Goal: Transaction & Acquisition: Download file/media

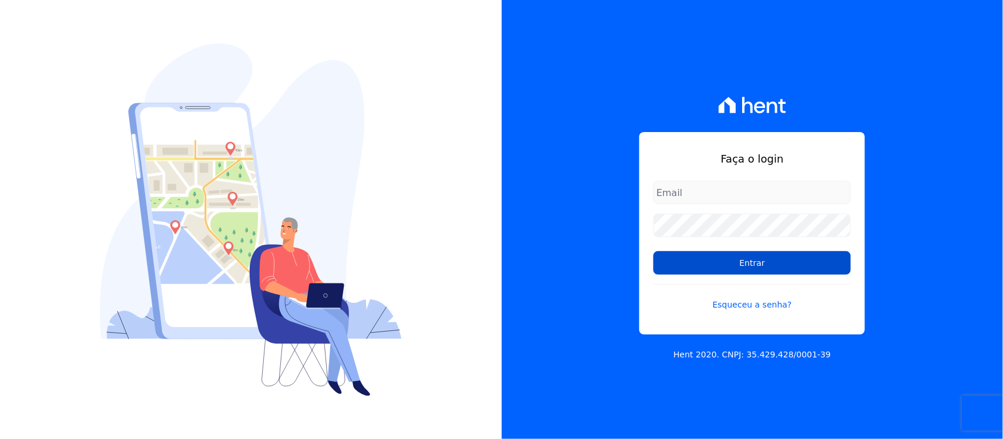
type input "[PERSON_NAME][EMAIL_ADDRESS][PERSON_NAME][DOMAIN_NAME]"
click at [695, 269] on input "Entrar" at bounding box center [751, 262] width 197 height 23
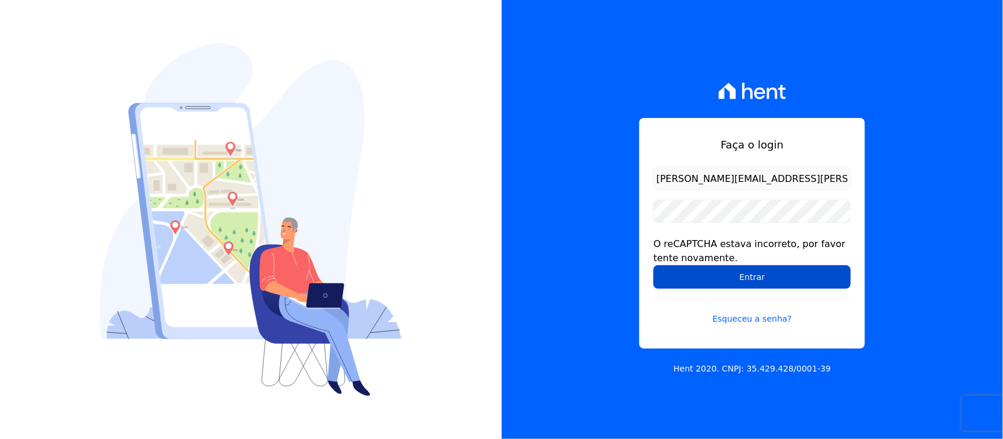
click at [704, 282] on input "Entrar" at bounding box center [751, 277] width 197 height 23
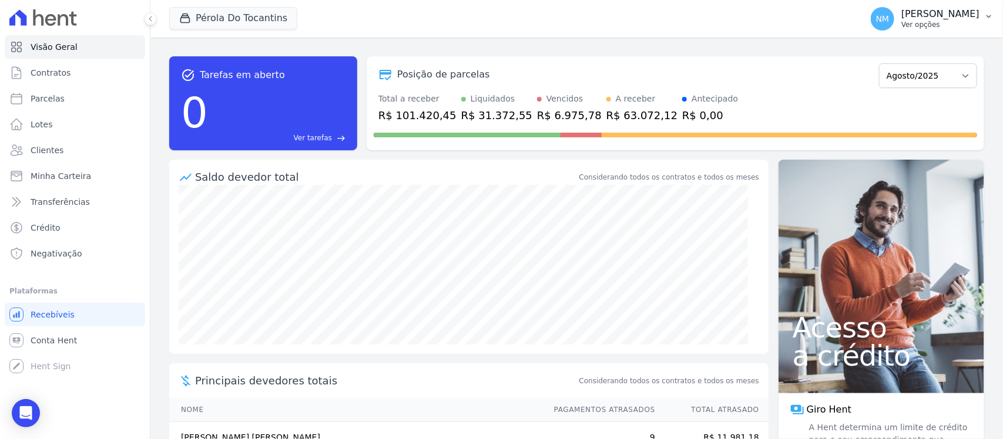
click at [985, 12] on icon "button" at bounding box center [988, 16] width 9 height 9
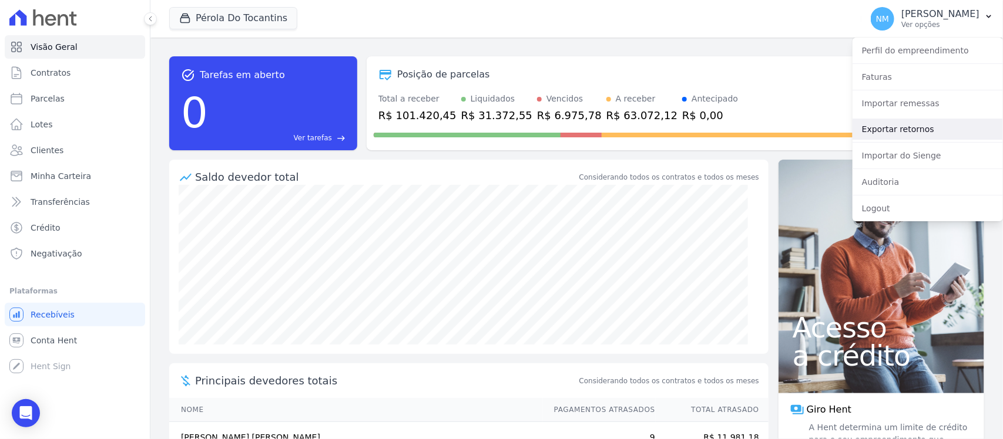
click at [918, 133] on link "Exportar retornos" at bounding box center [927, 129] width 150 height 21
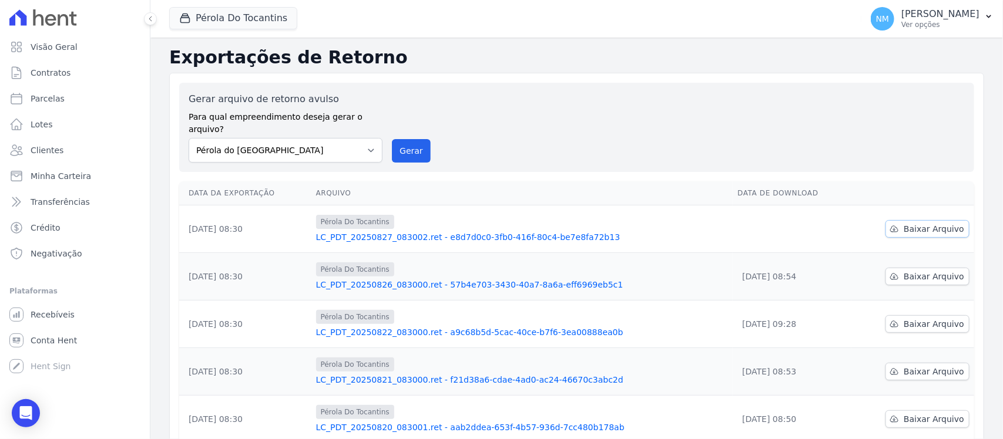
drag, startPoint x: 924, startPoint y: 216, endPoint x: 699, endPoint y: 221, distance: 224.5
click at [921, 223] on span "Baixar Arquivo" at bounding box center [934, 229] width 61 height 12
click at [216, 12] on button "Pérola Do Tocantins" at bounding box center [233, 18] width 128 height 22
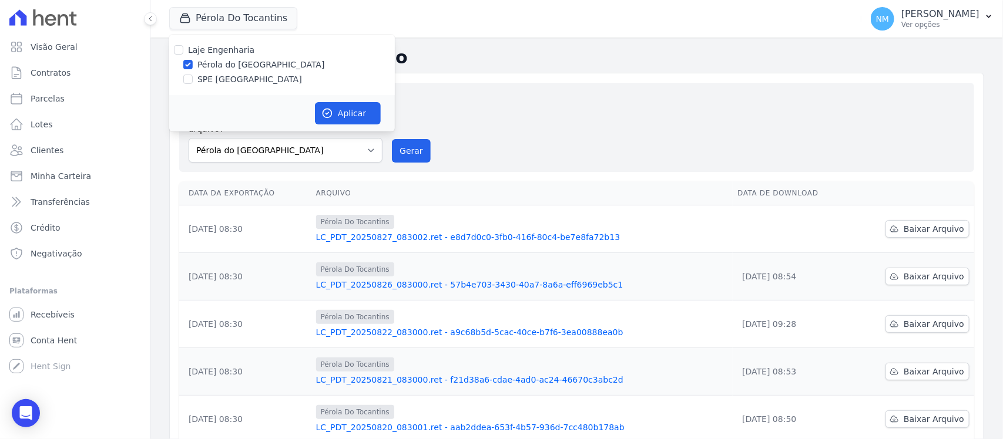
click at [233, 80] on label "SPE Montenegro" at bounding box center [249, 79] width 105 height 12
click at [193, 80] on input "SPE Montenegro" at bounding box center [187, 79] width 9 height 9
checkbox input "true"
click at [235, 65] on label "Pérola do Tocantins" at bounding box center [260, 65] width 127 height 12
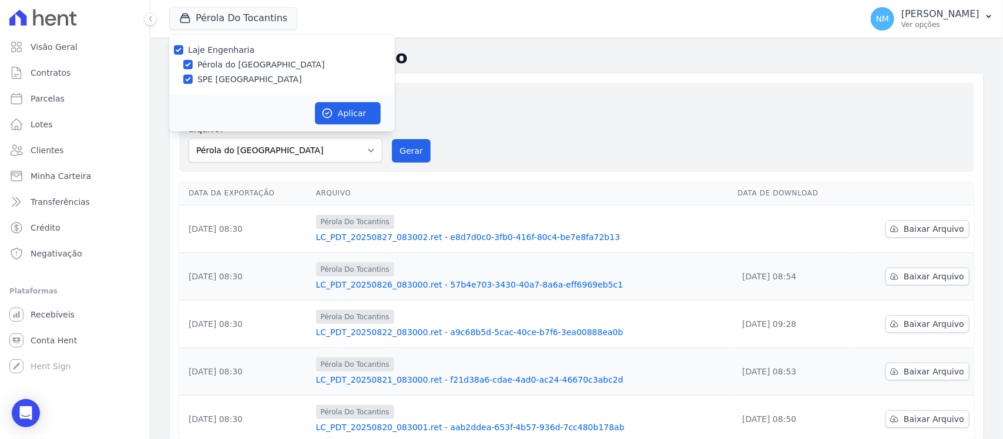
click at [193, 65] on input "Pérola do Tocantins" at bounding box center [187, 64] width 9 height 9
checkbox input "false"
click at [342, 116] on button "Aplicar" at bounding box center [348, 113] width 66 height 22
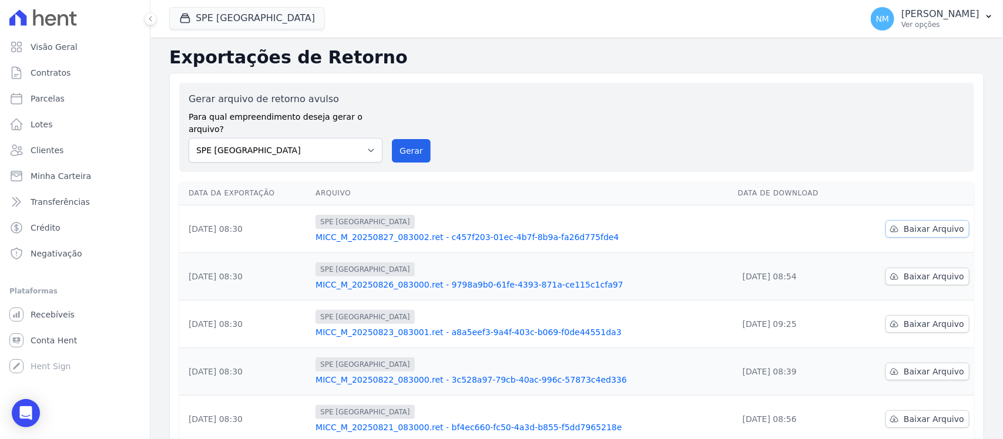
click at [904, 223] on span "Baixar Arquivo" at bounding box center [934, 229] width 61 height 12
click at [885, 220] on link "Baixar Arquivo" at bounding box center [927, 229] width 84 height 18
